Goal: Task Accomplishment & Management: Complete application form

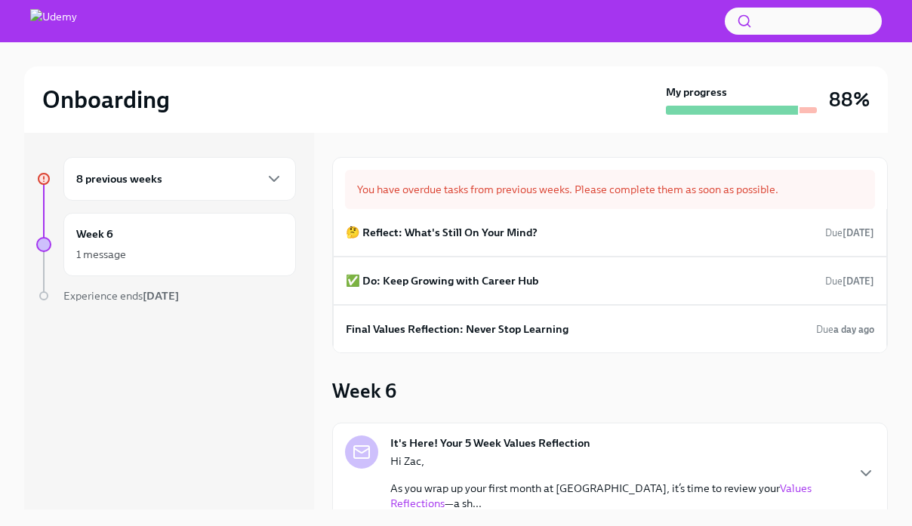
click at [185, 177] on div "8 previous weeks" at bounding box center [179, 179] width 207 height 18
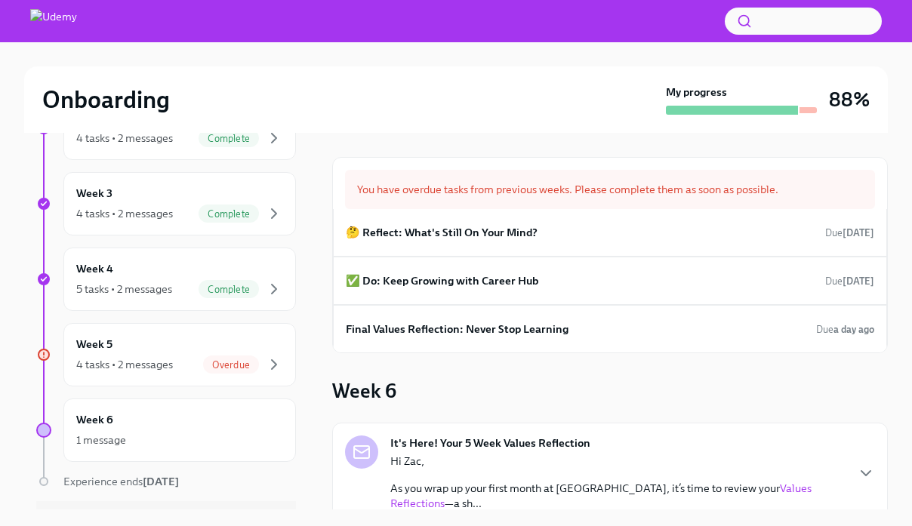
scroll to position [449, 0]
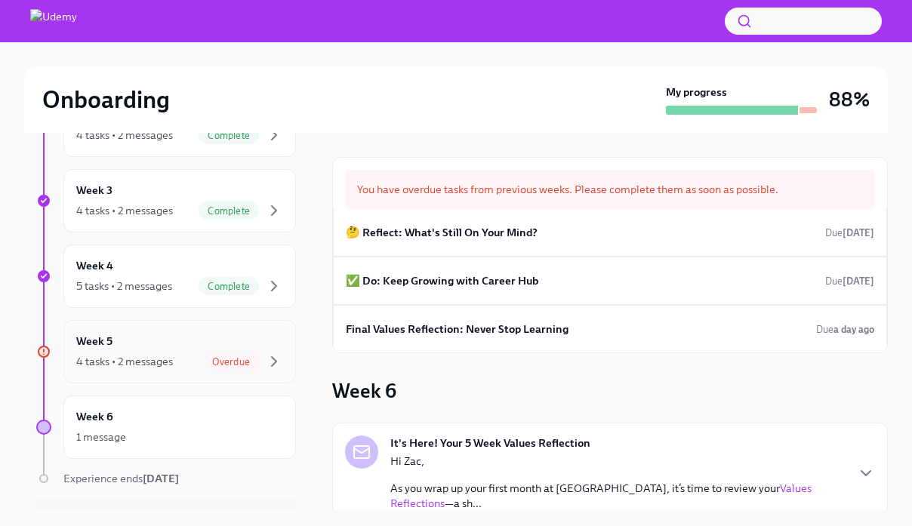
click at [156, 341] on div "Week 5 4 tasks • 2 messages Overdue" at bounding box center [179, 352] width 207 height 38
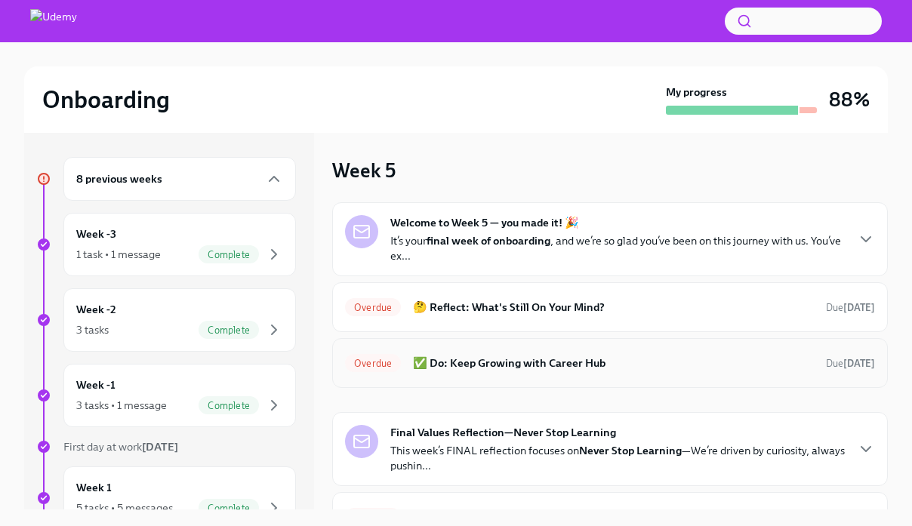
click at [629, 355] on h6 "✅ Do: Keep Growing with Career Hub" at bounding box center [613, 363] width 401 height 17
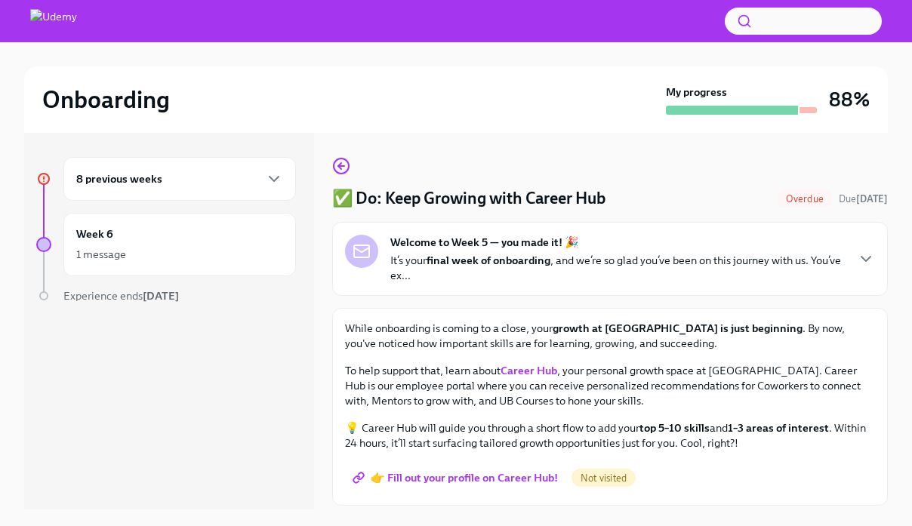
scroll to position [45, 0]
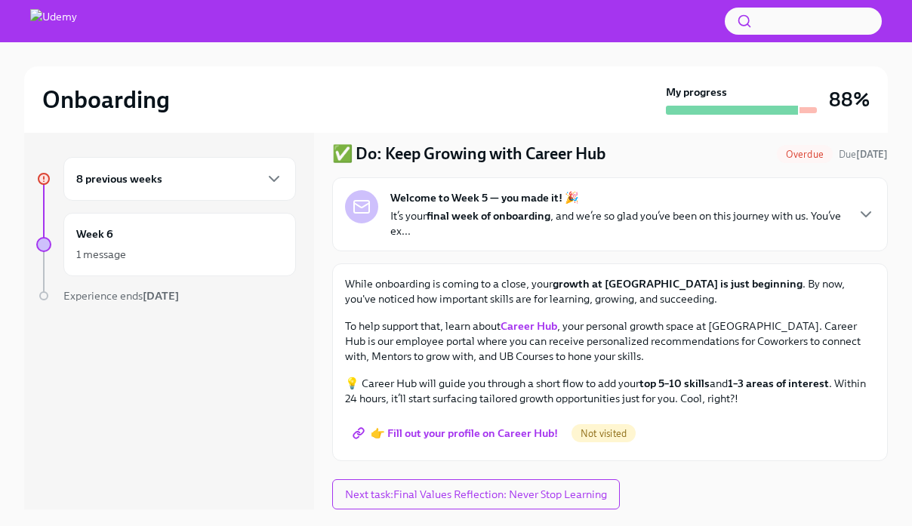
click at [634, 215] on p "It’s your final week of onboarding , and we’re so glad you’ve been on this jour…" at bounding box center [617, 223] width 455 height 30
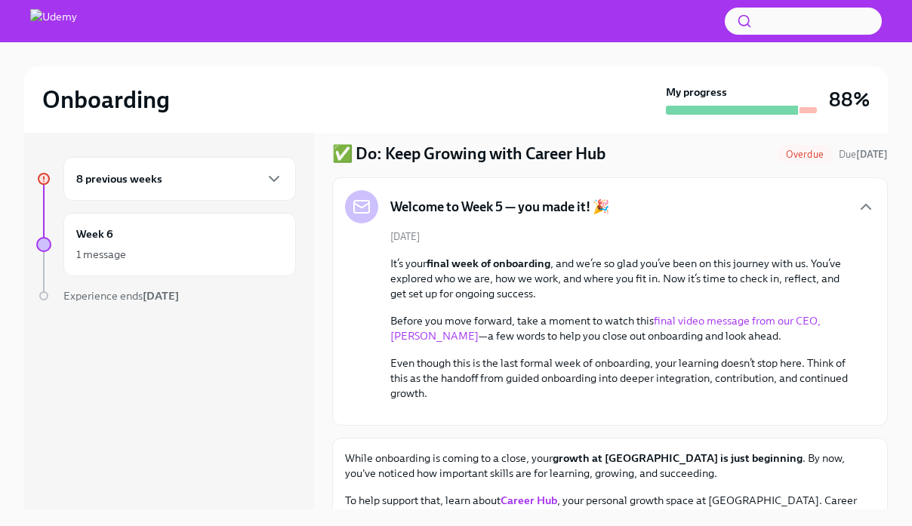
click at [192, 175] on div "8 previous weeks" at bounding box center [179, 179] width 207 height 18
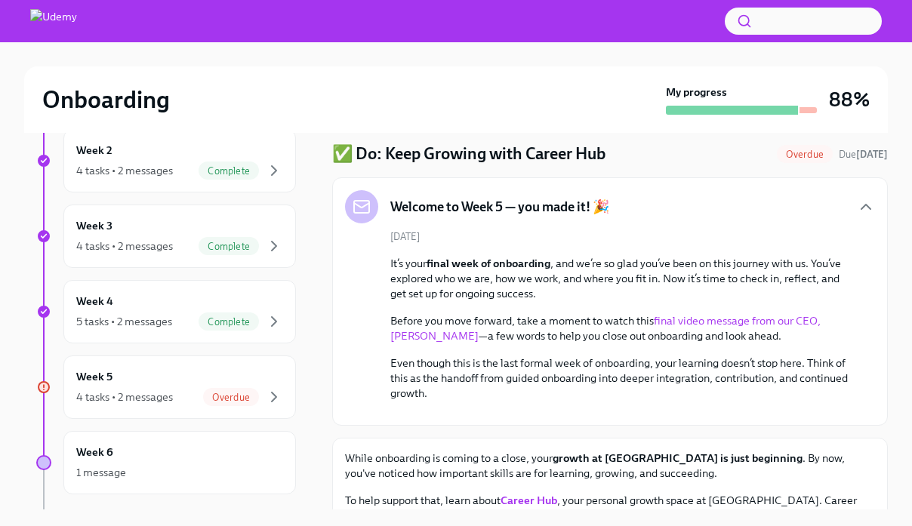
scroll to position [423, 0]
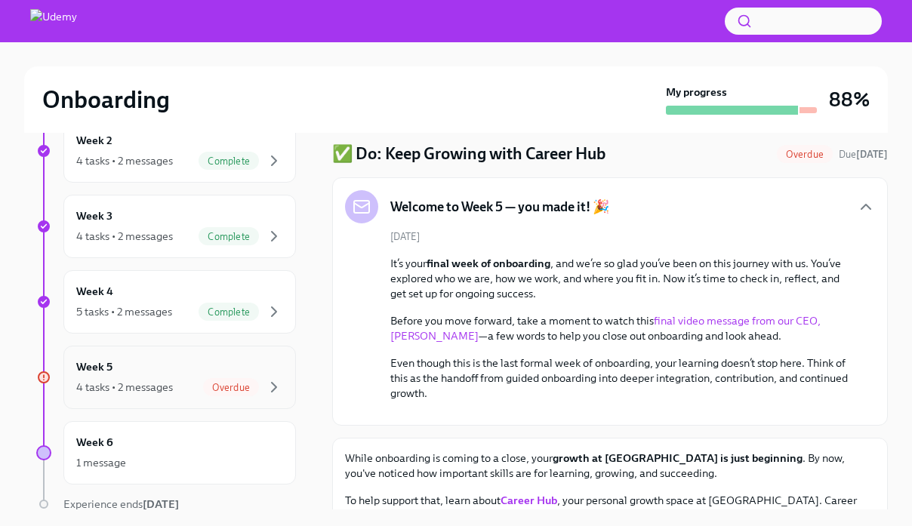
click at [189, 359] on div "Week 5 4 tasks • 2 messages Overdue" at bounding box center [179, 378] width 207 height 38
